Goal: Navigation & Orientation: Find specific page/section

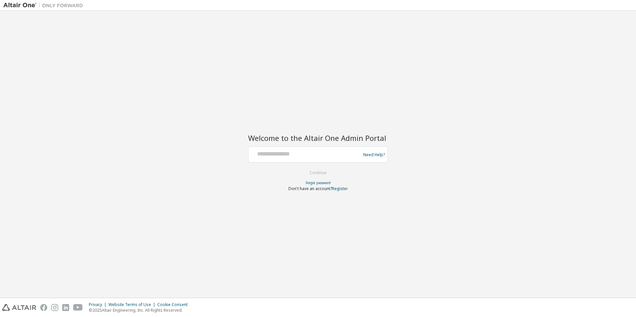
click at [308, 76] on div "Welcome to the Altair One Admin Portal Need Help? Please make sure that you pro…" at bounding box center [317, 154] width 629 height 281
